Goal: Contribute content

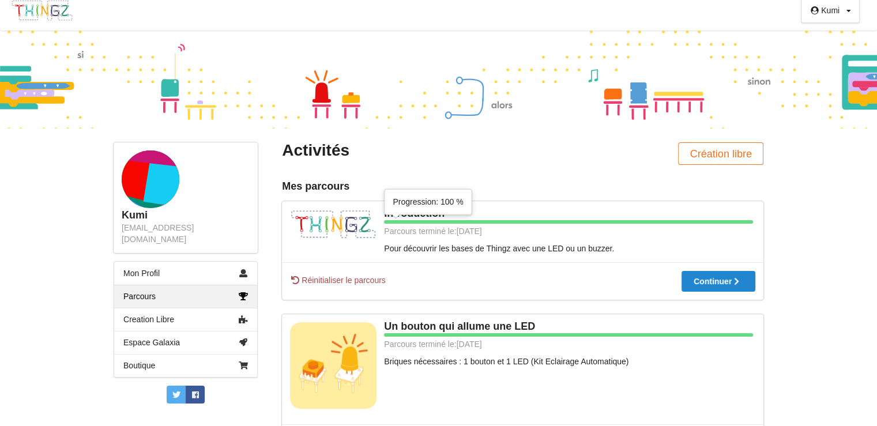
scroll to position [6, 0]
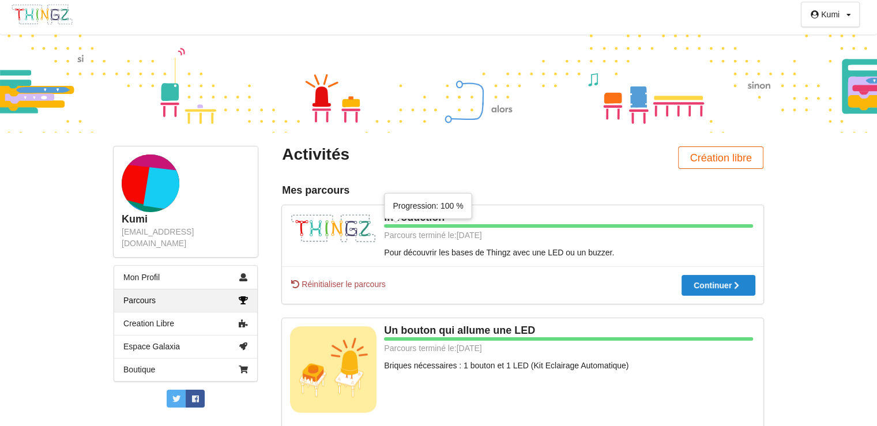
click at [740, 164] on button "Création libre" at bounding box center [720, 157] width 85 height 22
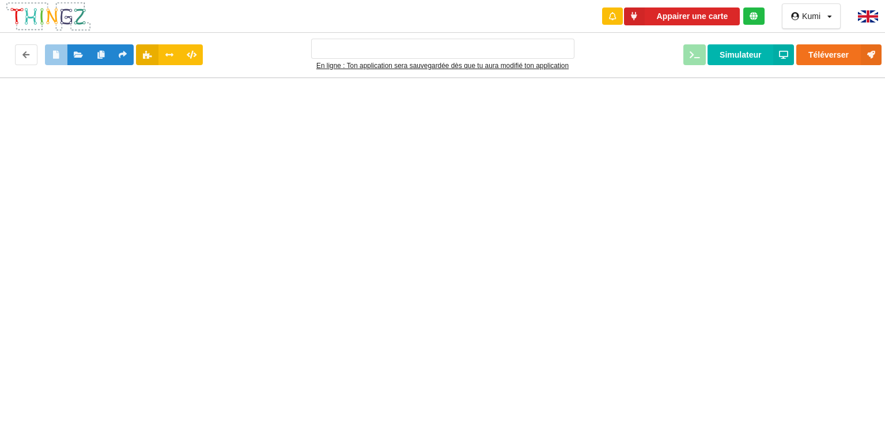
type input "Ma super application n°1"
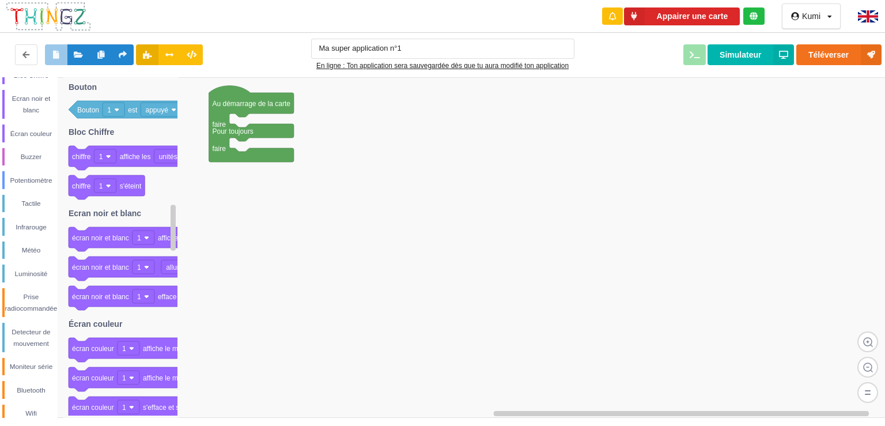
scroll to position [189, 0]
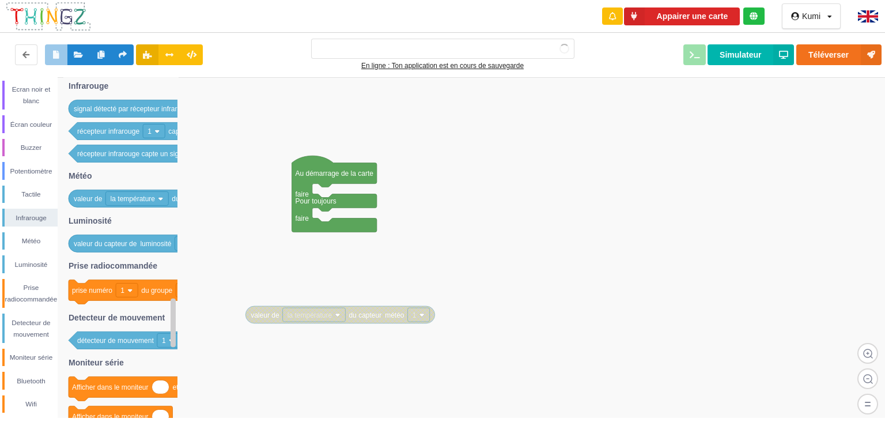
type input "Ma super application n°1"
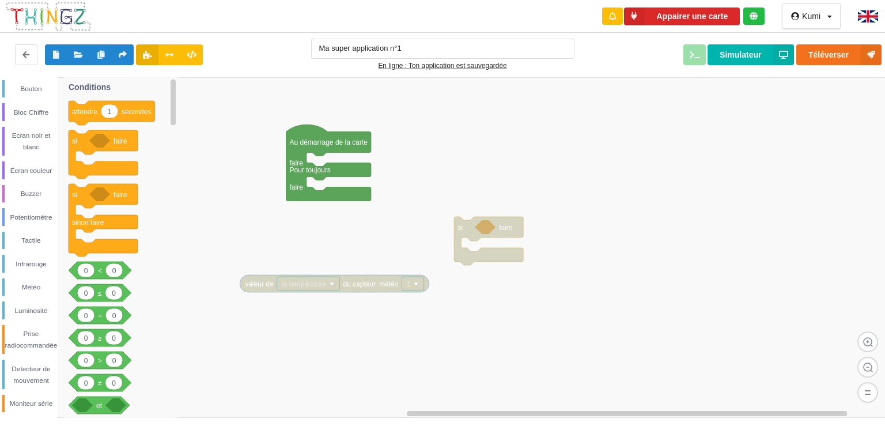
scroll to position [143, 0]
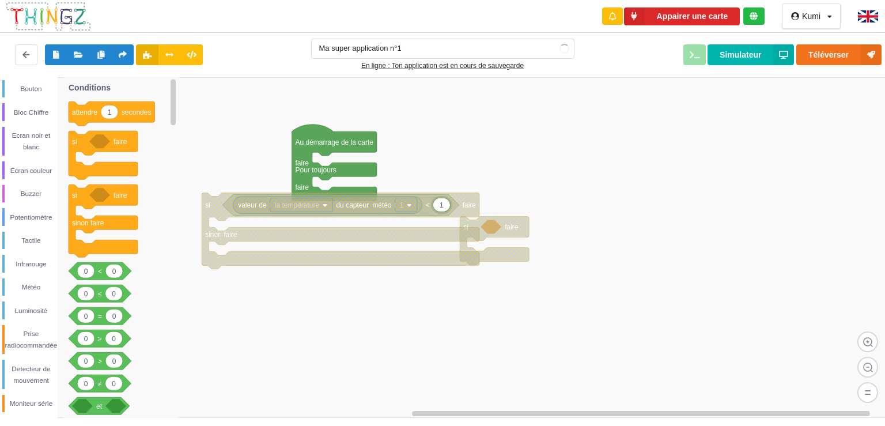
type input "15"
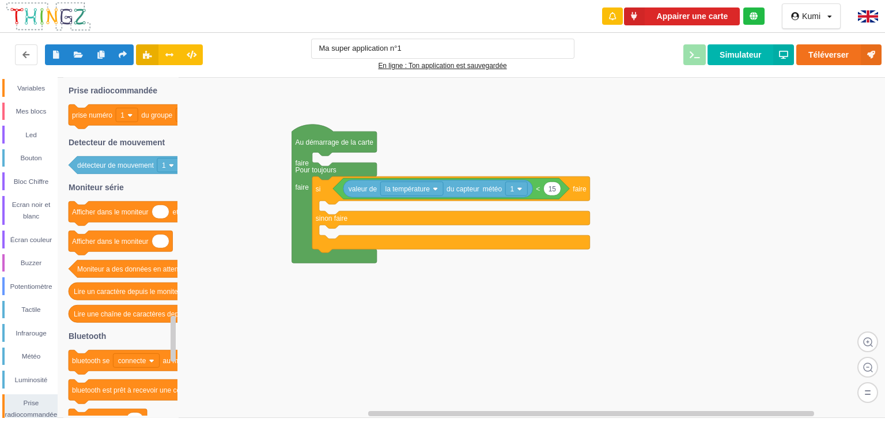
scroll to position [73, 0]
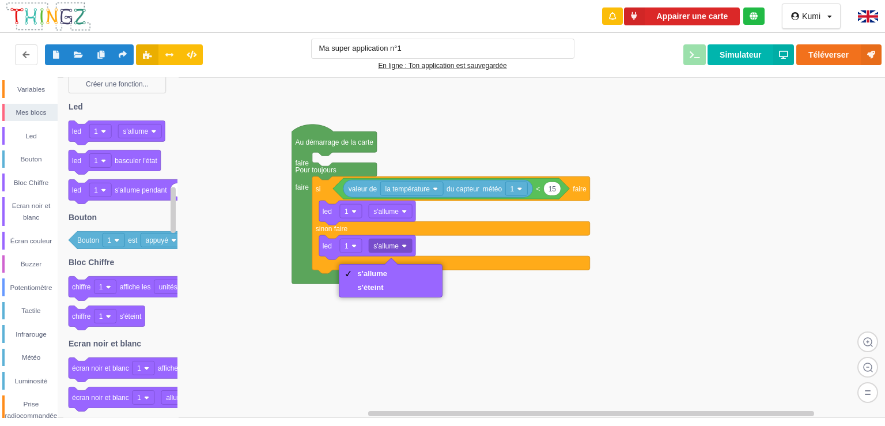
click at [363, 283] on div "s'éteint" at bounding box center [373, 287] width 30 height 9
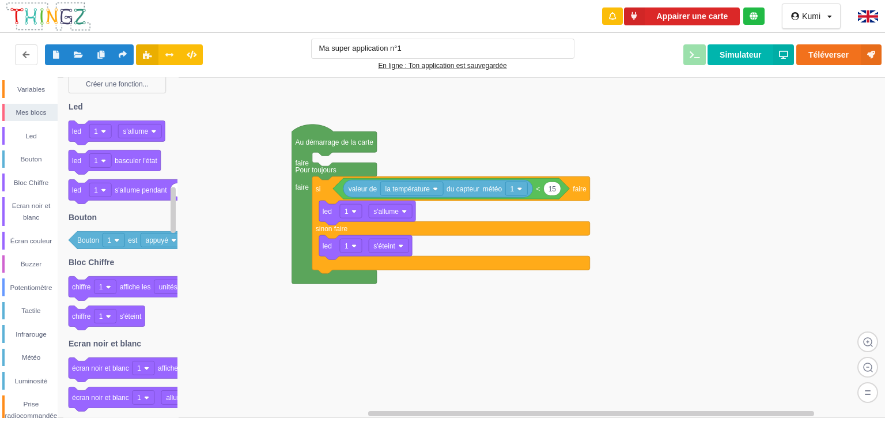
click at [802, 24] on div "Kumi Profil Déconnexion" at bounding box center [811, 15] width 59 height 25
